Goal: Find specific page/section: Find specific page/section

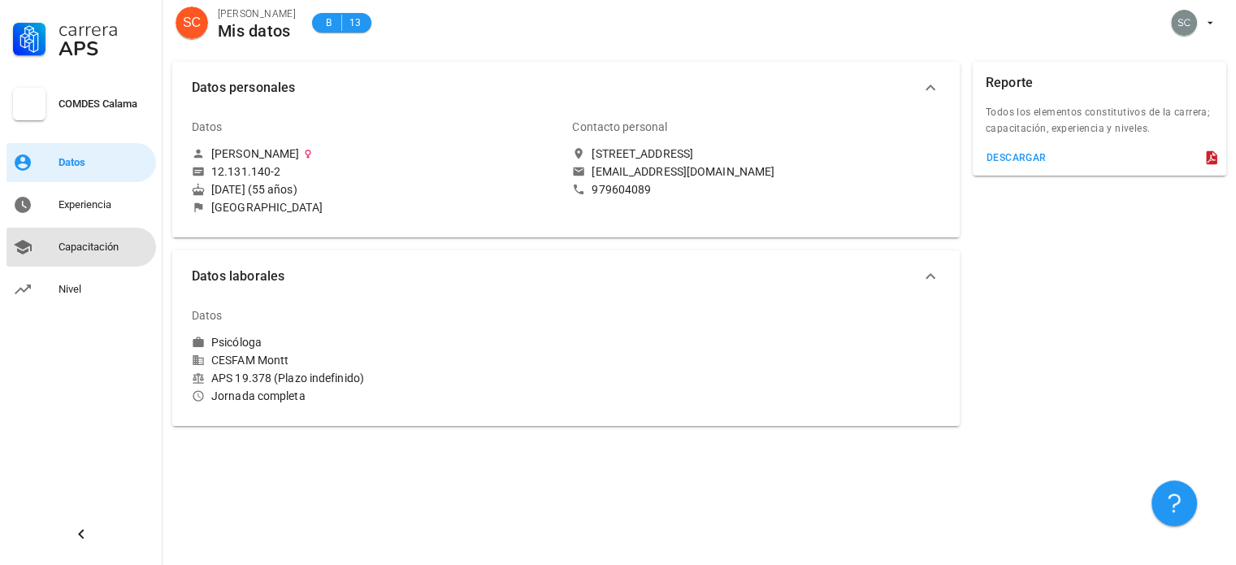
click at [91, 245] on div "Capacitación" at bounding box center [104, 247] width 91 height 13
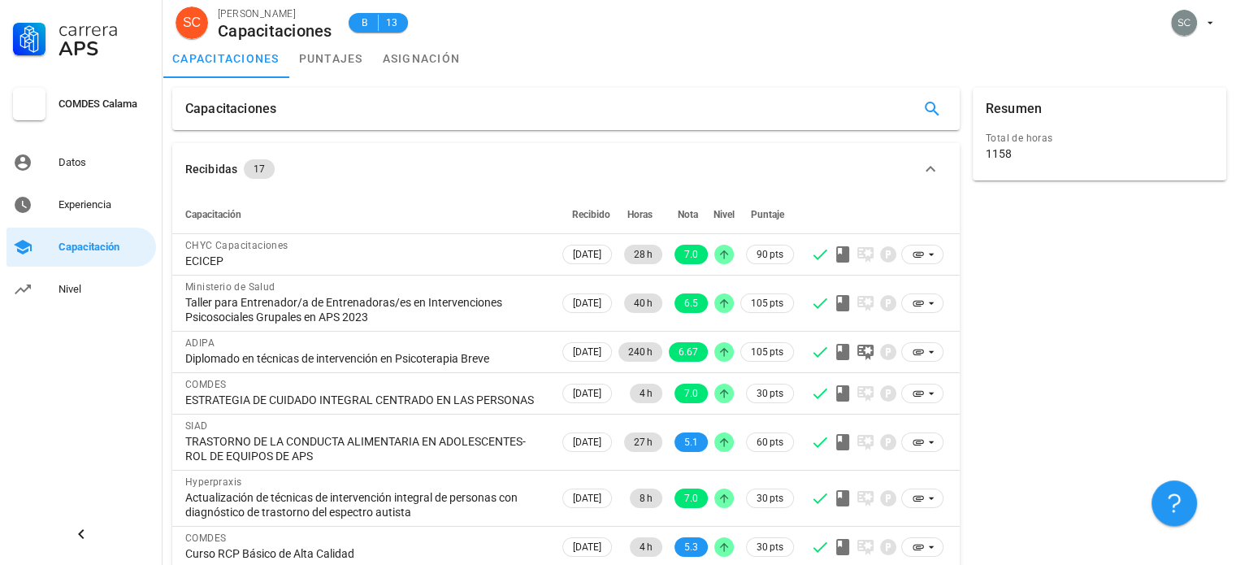
click at [930, 166] on icon "button" at bounding box center [931, 169] width 10 height 6
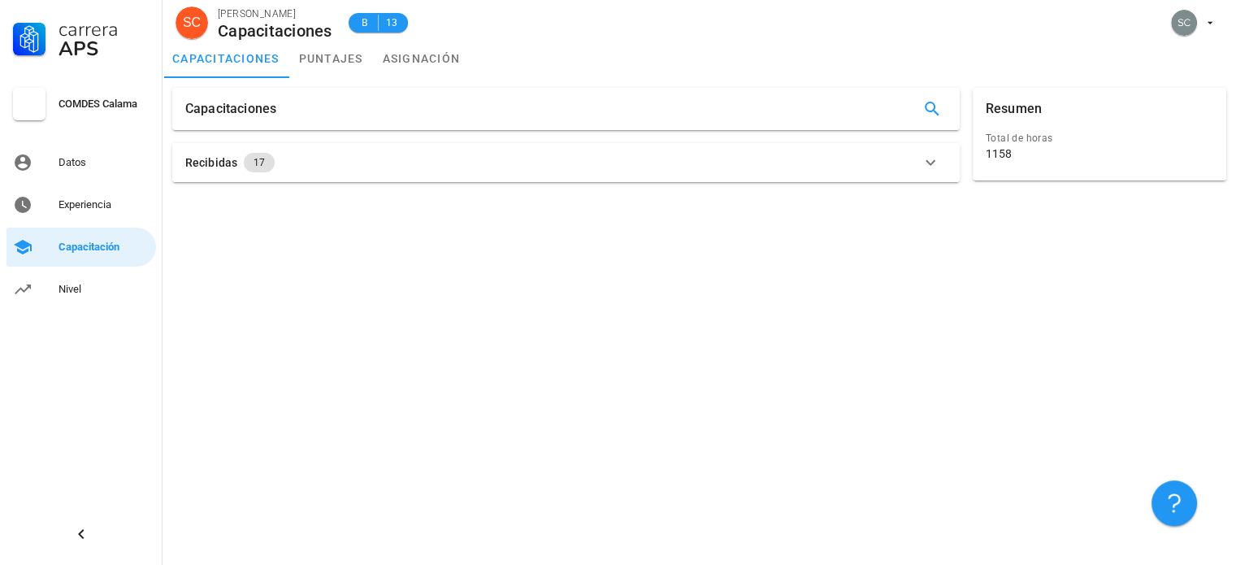
click at [930, 166] on icon "button" at bounding box center [931, 163] width 20 height 20
